Goal: Task Accomplishment & Management: Use online tool/utility

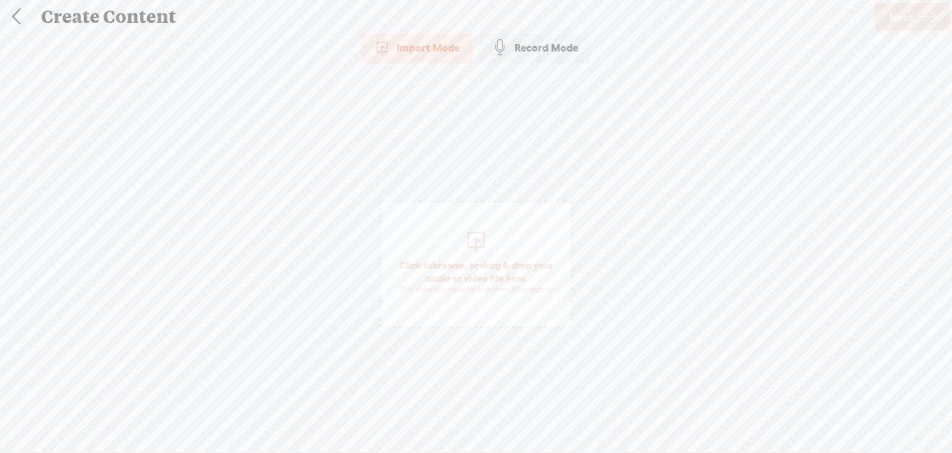
click at [466, 256] on span "Click to browse , or drag & drop your audio or video file here (File duration m…" at bounding box center [476, 276] width 190 height 48
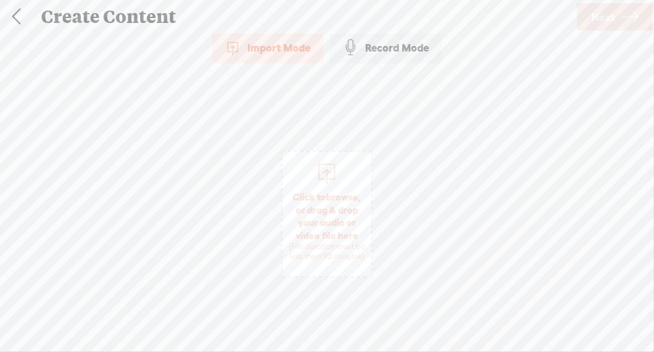
click at [315, 189] on span "Click to browse , or drag & drop your audio or video file here (File duration m…" at bounding box center [327, 226] width 89 height 84
click at [616, 26] on link "Next" at bounding box center [615, 16] width 76 height 27
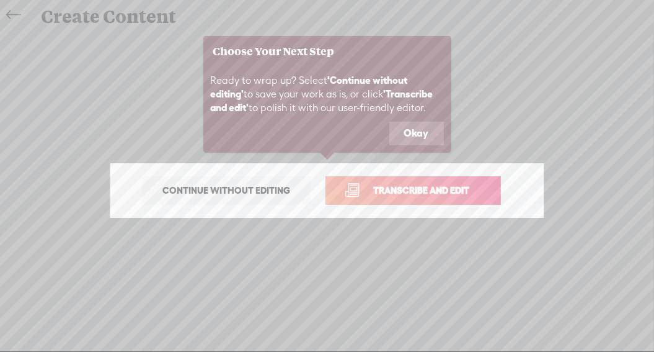
click at [378, 192] on span "Transcribe and edit" at bounding box center [421, 190] width 122 height 14
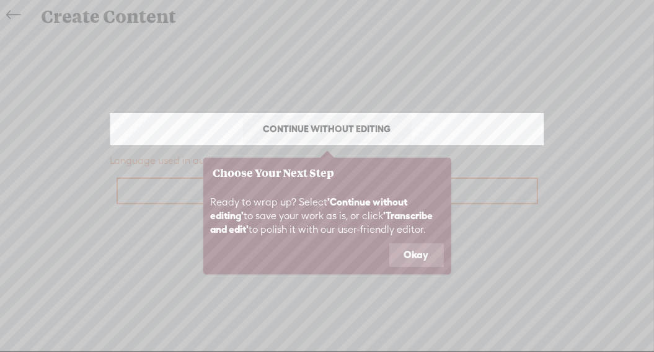
click at [416, 252] on button "Okay" at bounding box center [416, 255] width 55 height 24
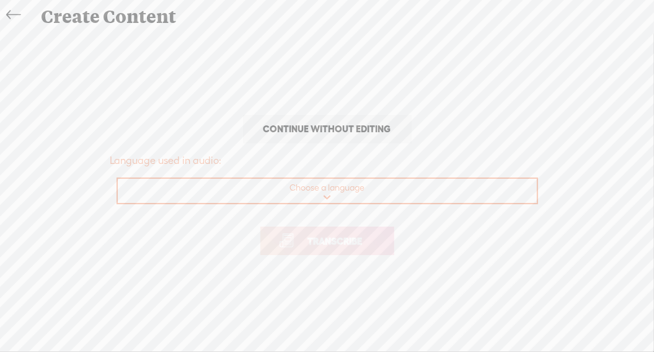
click at [327, 191] on select "Choose a language Afrikaans Albanian Amharic Arabic, Gulf Arabic, Modern Standa…" at bounding box center [328, 191] width 420 height 25
select select "en-[GEOGRAPHIC_DATA]"
click at [118, 179] on select "Choose a language Afrikaans Albanian Amharic Arabic, Gulf Arabic, Modern Standa…" at bounding box center [328, 191] width 420 height 25
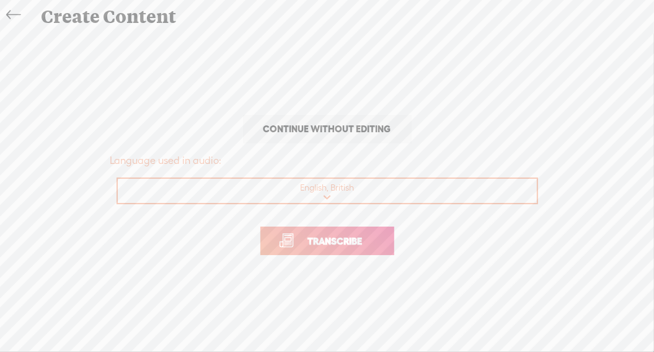
click at [329, 246] on span "Transcribe" at bounding box center [335, 241] width 81 height 14
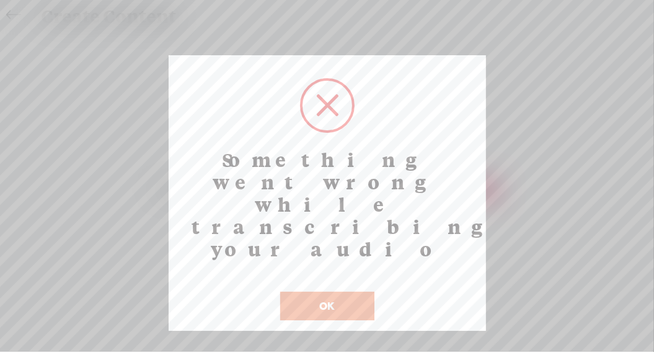
click at [324, 291] on button "OK" at bounding box center [327, 305] width 94 height 29
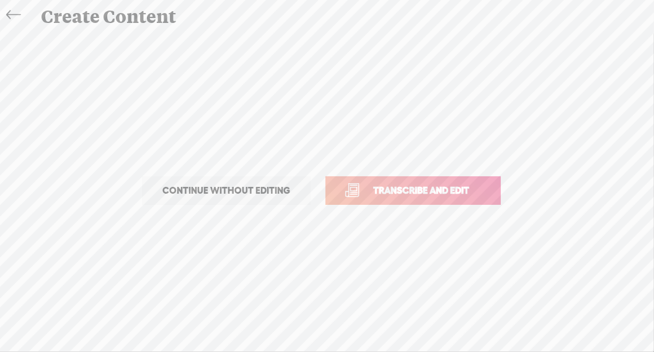
click at [412, 184] on span "Transcribe and edit" at bounding box center [421, 190] width 122 height 14
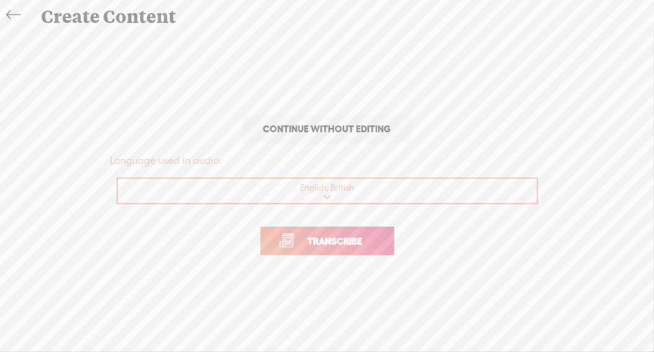
click at [327, 236] on span "Transcribe" at bounding box center [335, 241] width 81 height 14
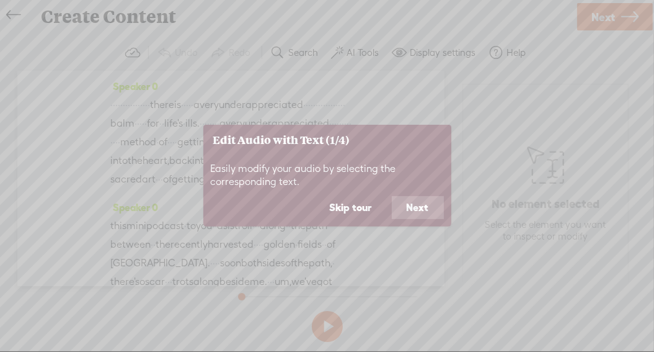
click at [417, 213] on button "Next" at bounding box center [418, 208] width 52 height 24
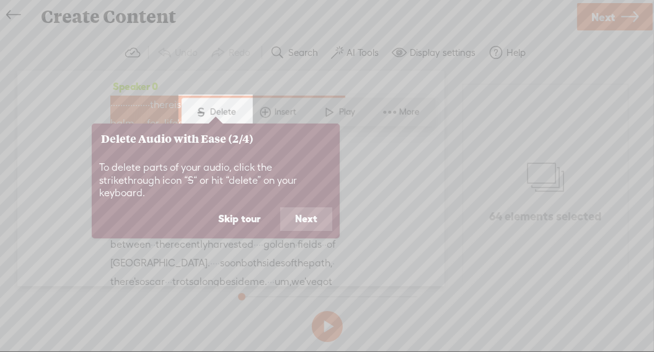
click at [300, 207] on button "Next" at bounding box center [306, 219] width 52 height 24
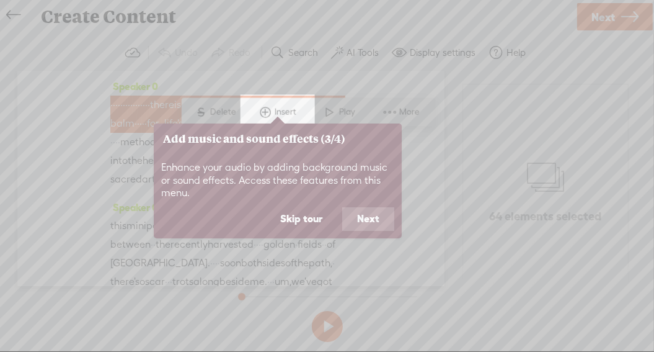
click at [360, 220] on button "Next" at bounding box center [368, 219] width 52 height 24
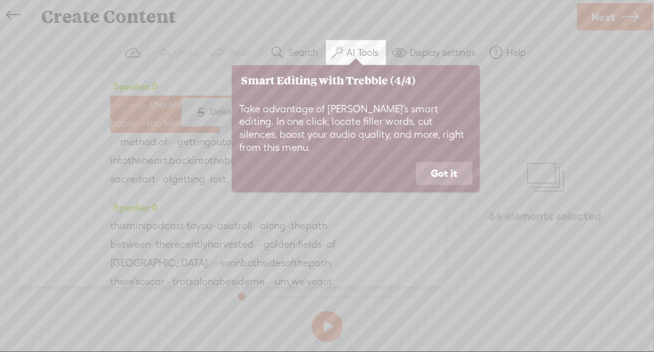
click at [438, 164] on button "Got it" at bounding box center [444, 174] width 56 height 24
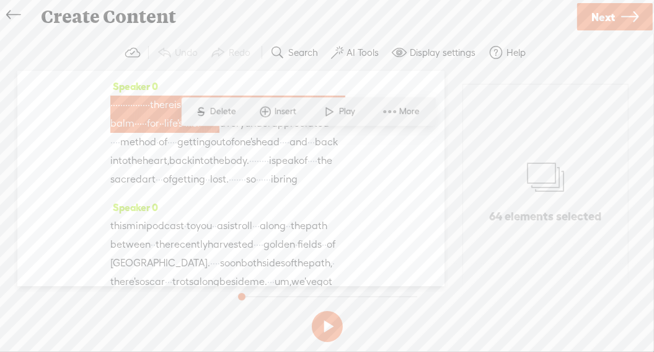
click at [219, 113] on span "underappreciated" at bounding box center [261, 104] width 84 height 19
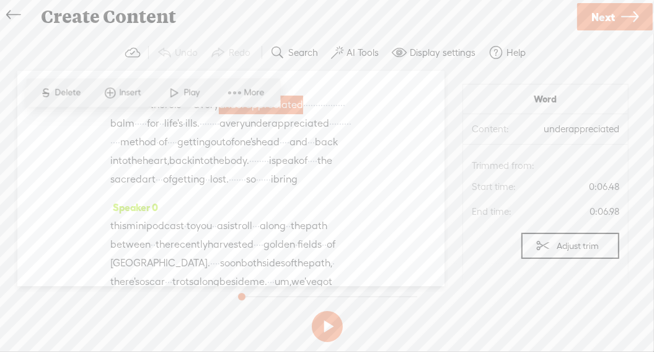
click at [175, 98] on span at bounding box center [175, 92] width 19 height 22
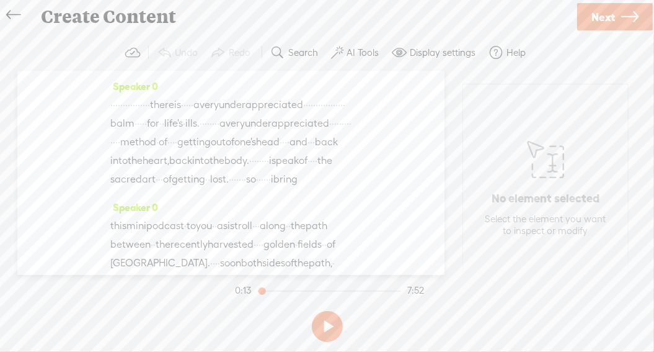
click at [326, 114] on span "·" at bounding box center [327, 104] width 2 height 19
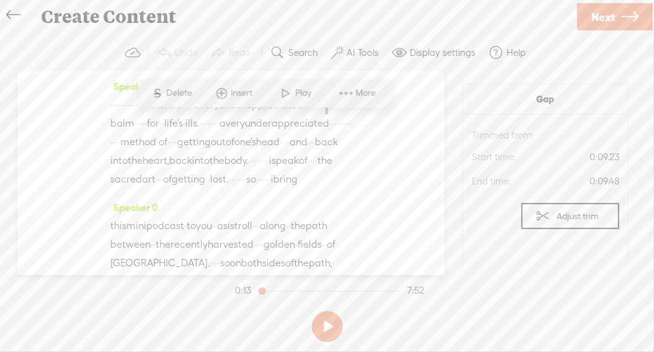
click at [326, 114] on span "·" at bounding box center [327, 104] width 2 height 19
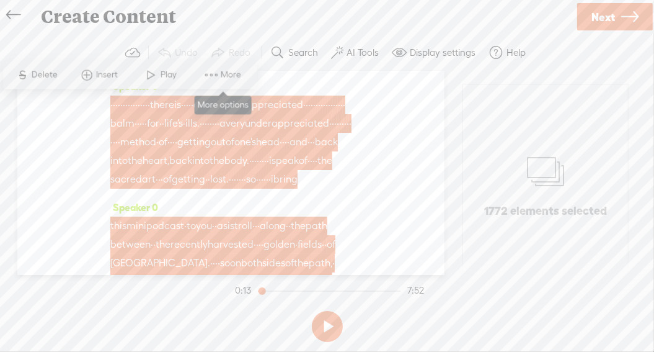
click at [214, 79] on span at bounding box center [211, 74] width 19 height 22
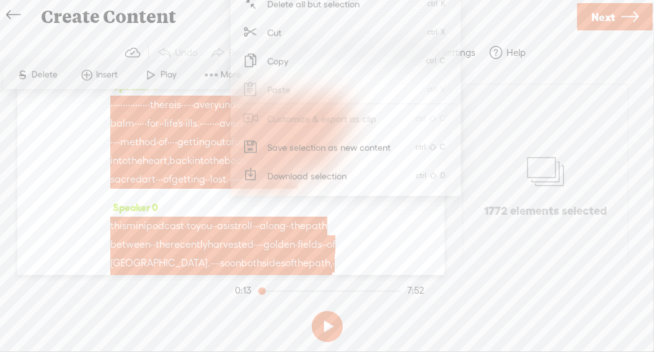
click at [402, 224] on div "Speaker 0 · · · · · · · · · · · · · · · · there is · · · · · · a very underappr…" at bounding box center [230, 173] width 427 height 204
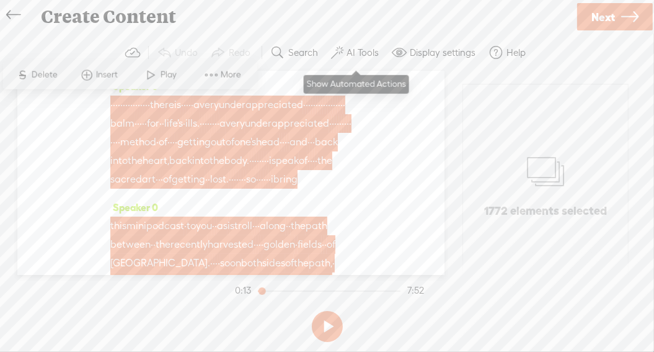
drag, startPoint x: 402, startPoint y: 224, endPoint x: 349, endPoint y: 53, distance: 179.7
click at [349, 53] on div "Trebble audio editor works best with Google Chrome or Firefox. Please switch yo…" at bounding box center [326, 191] width 629 height 312
click at [349, 53] on label "AI Tools" at bounding box center [363, 53] width 32 height 12
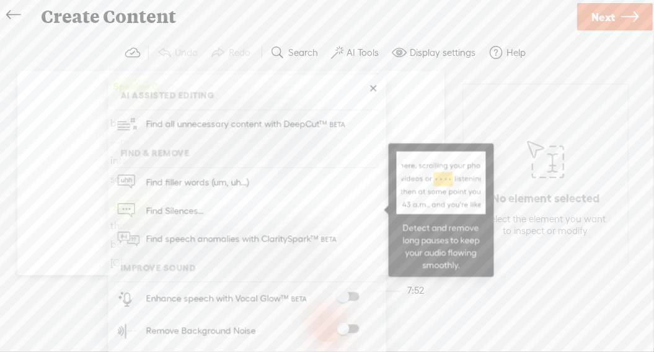
click at [184, 208] on span "Find Silences..." at bounding box center [174, 211] width 66 height 28
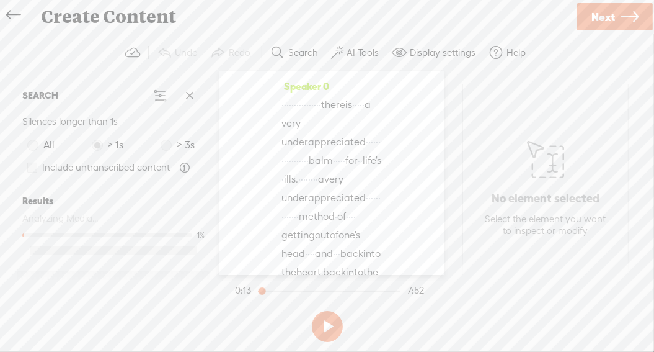
drag, startPoint x: 184, startPoint y: 208, endPoint x: 141, endPoint y: 177, distance: 52.7
click at [141, 177] on div "SEARCH Silences longer than 1s All ≥ 1s ≥ 3s Include untranscribed content Resu…" at bounding box center [113, 172] width 192 height 192
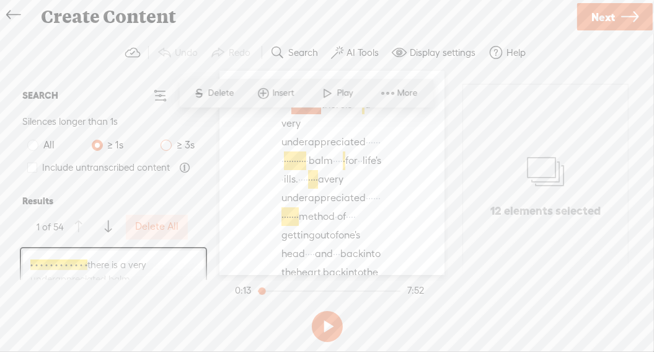
click at [169, 142] on span at bounding box center [166, 145] width 11 height 11
click at [169, 142] on input "≥ 3s" at bounding box center [166, 145] width 11 height 11
radio input "true"
click at [164, 148] on span at bounding box center [166, 145] width 11 height 11
click at [164, 148] on input "≥ 3s" at bounding box center [166, 145] width 11 height 11
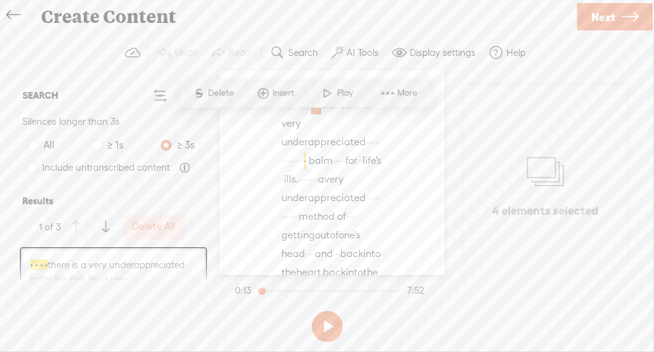
click at [157, 229] on label "Delete All" at bounding box center [154, 226] width 43 height 13
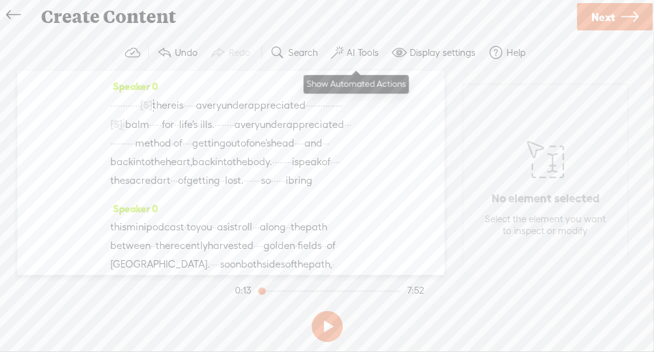
click at [357, 56] on label "AI Tools" at bounding box center [363, 53] width 32 height 12
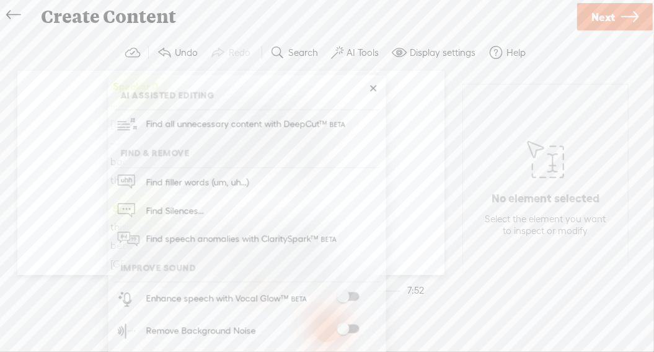
click at [352, 295] on span at bounding box center [348, 296] width 22 height 9
click at [545, 67] on section "Undo Redo Search Remove Background Noise AI Tools Configure Magic Sound Enhance…" at bounding box center [326, 53] width 629 height 36
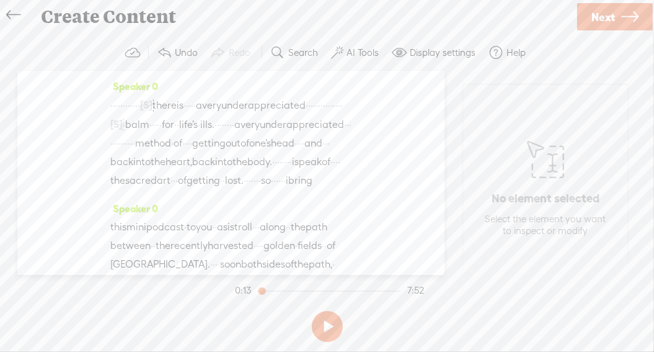
click at [260, 134] on span "underappreciated" at bounding box center [302, 124] width 84 height 19
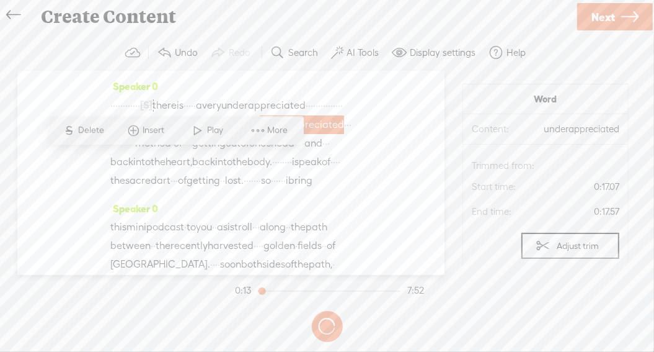
click at [196, 127] on span at bounding box center [198, 130] width 19 height 22
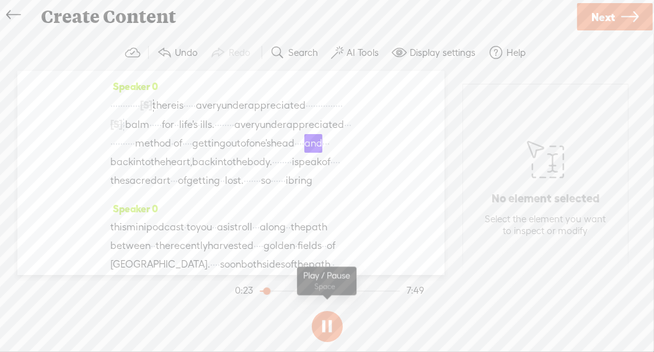
click at [327, 325] on button at bounding box center [327, 326] width 31 height 31
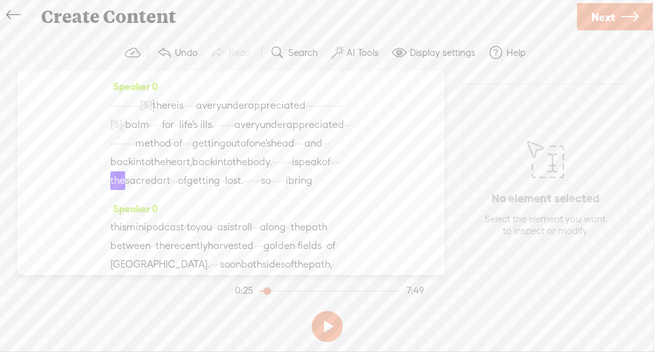
click at [260, 134] on span "underappreciated" at bounding box center [302, 124] width 84 height 19
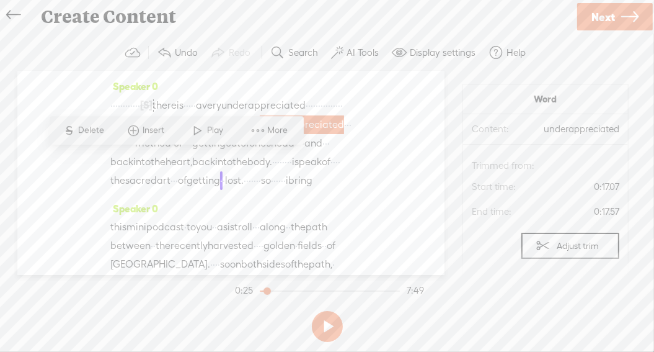
click at [187, 190] on span "getting" at bounding box center [203, 180] width 33 height 19
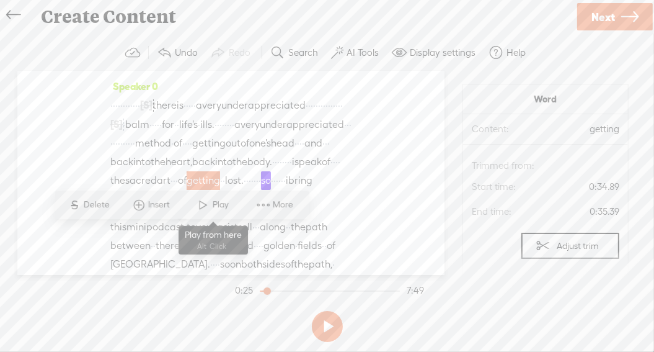
click at [202, 204] on span at bounding box center [203, 204] width 19 height 22
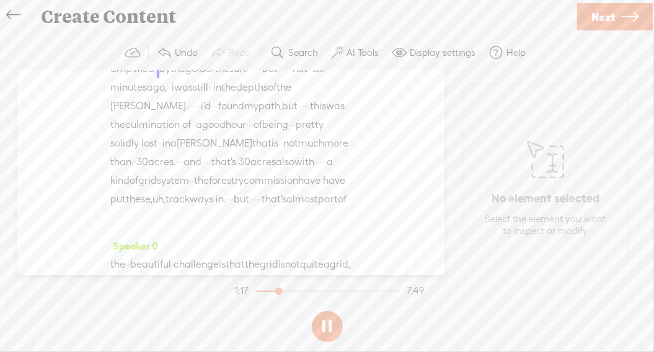
scroll to position [369, 0]
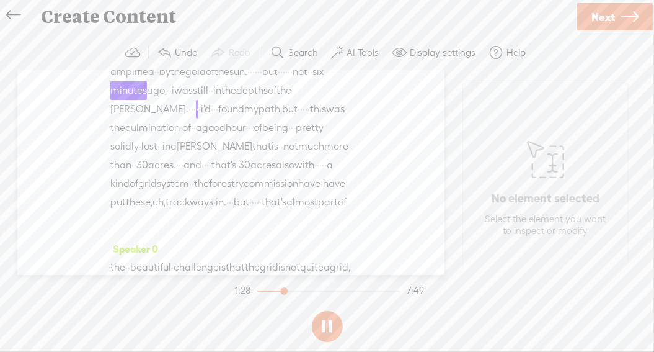
click at [632, 21] on icon at bounding box center [629, 17] width 17 height 32
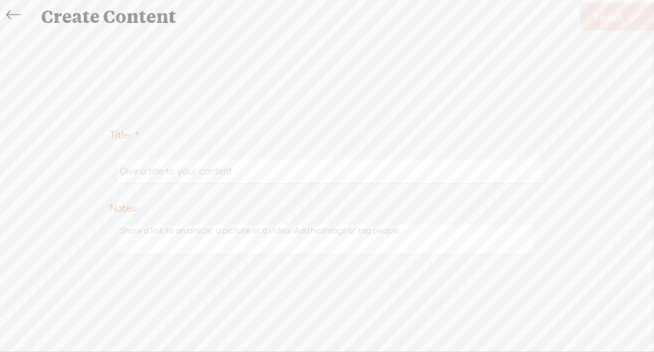
drag, startPoint x: 236, startPoint y: 157, endPoint x: 203, endPoint y: 171, distance: 35.8
click at [203, 171] on div at bounding box center [327, 172] width 434 height 38
click at [203, 171] on input "text" at bounding box center [329, 171] width 425 height 24
type input "the sacred art of getting lost"
click at [618, 20] on span "Finish" at bounding box center [609, 17] width 29 height 32
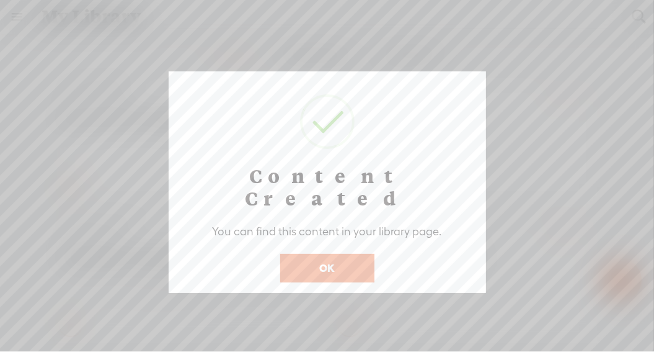
click at [358, 254] on button "OK" at bounding box center [327, 268] width 94 height 29
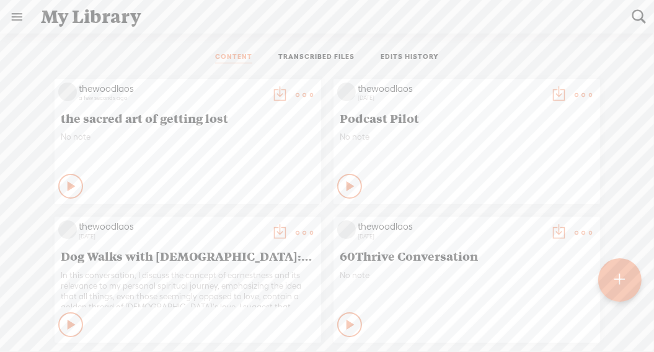
click at [272, 92] on t at bounding box center [280, 94] width 17 height 17
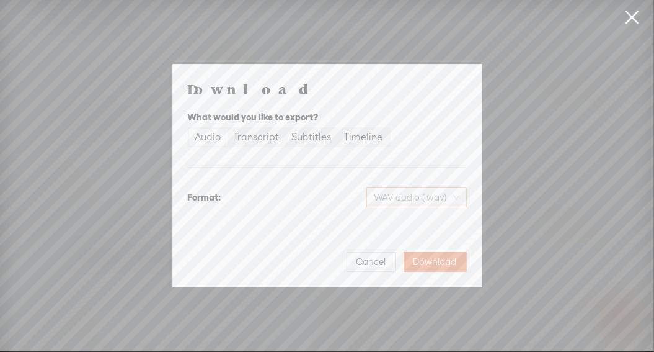
click at [439, 203] on span "WAV audio (.wav)" at bounding box center [417, 197] width 86 height 19
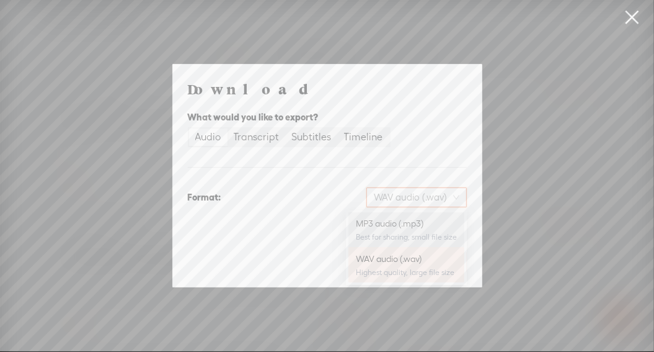
click at [397, 222] on div "MP3 audio (.mp3)" at bounding box center [406, 223] width 101 height 12
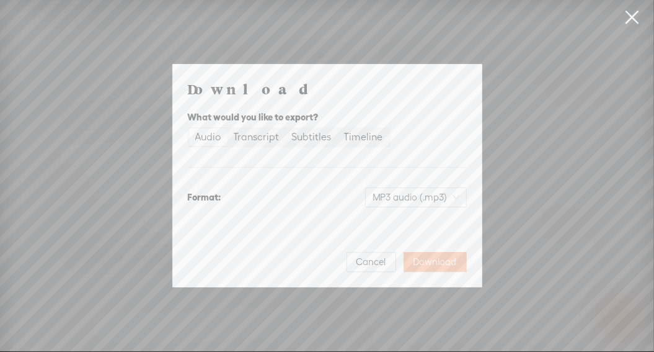
click at [427, 259] on span "Download" at bounding box center [435, 261] width 43 height 12
